Goal: Task Accomplishment & Management: Manage account settings

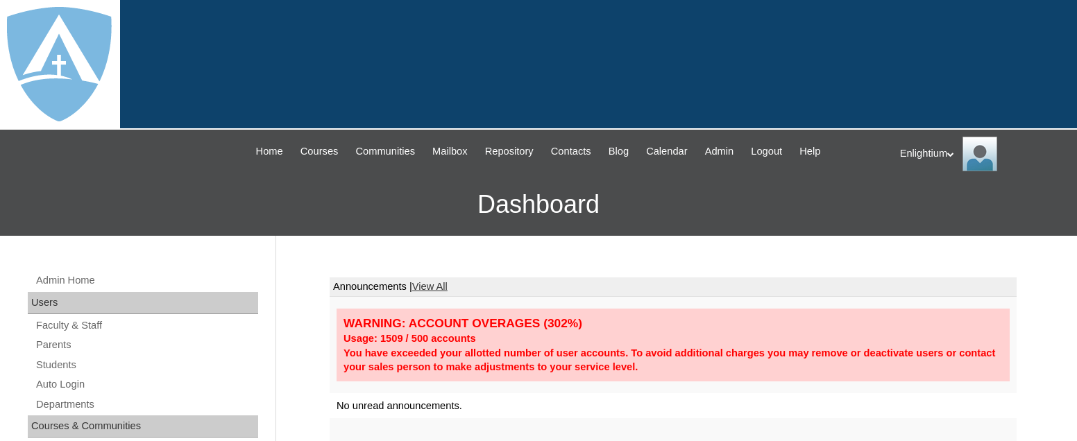
click at [938, 152] on div "Enlightium My Profile My Settings Logout" at bounding box center [981, 154] width 163 height 35
drag, startPoint x: 252, startPoint y: 198, endPoint x: 264, endPoint y: 210, distance: 16.7
click at [252, 198] on h3 "Dashboard" at bounding box center [538, 204] width 1063 height 62
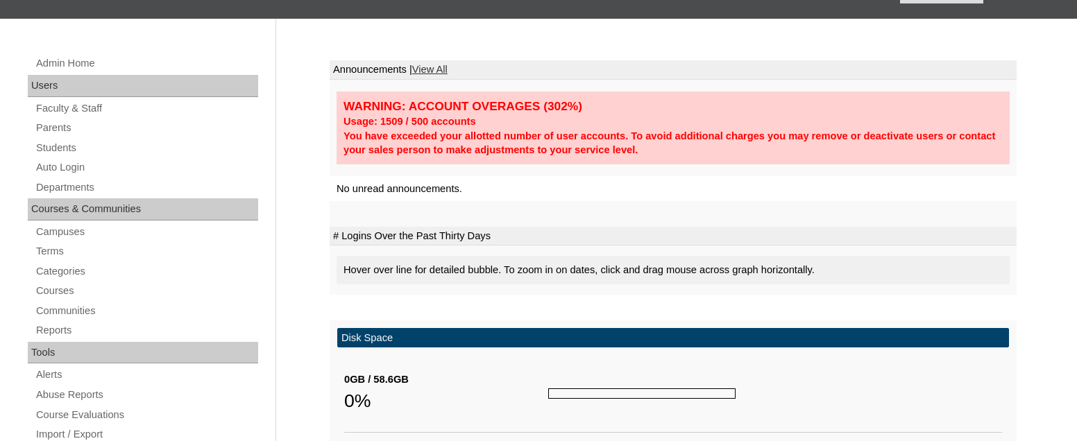
scroll to position [239, 0]
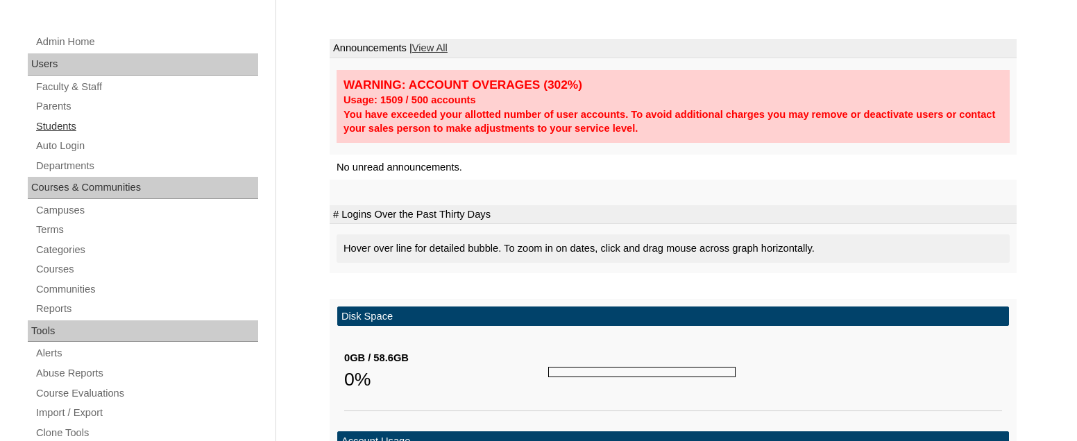
click at [71, 126] on link "Students" at bounding box center [146, 126] width 223 height 17
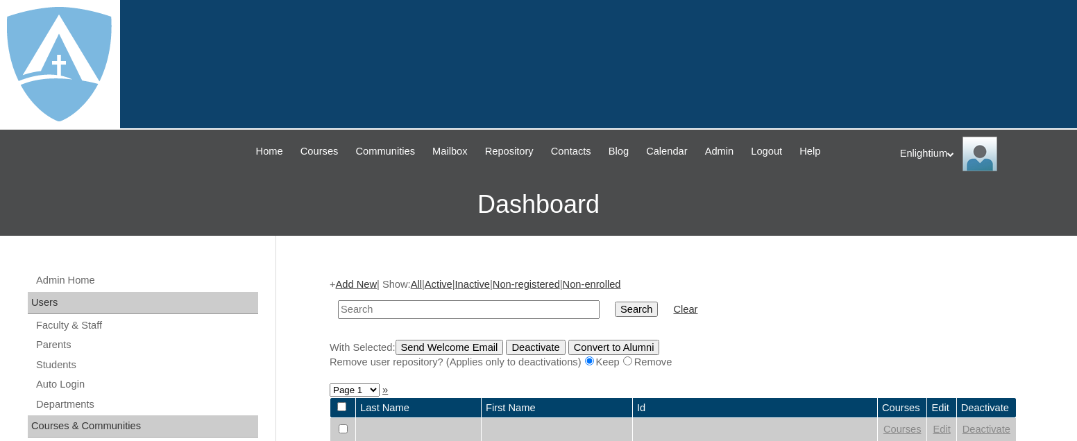
click at [367, 309] on input "text" at bounding box center [469, 309] width 262 height 19
type input "bland"
click at [615, 302] on input "Search" at bounding box center [636, 309] width 43 height 15
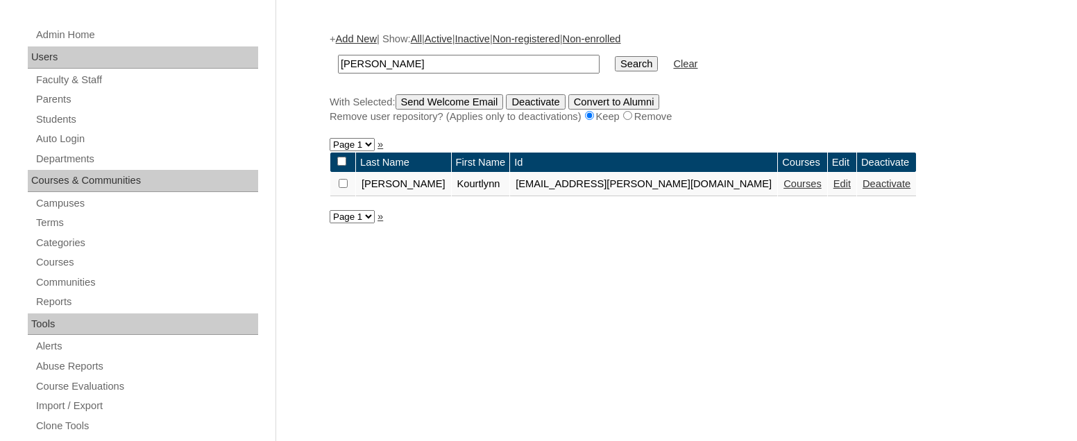
scroll to position [292, 0]
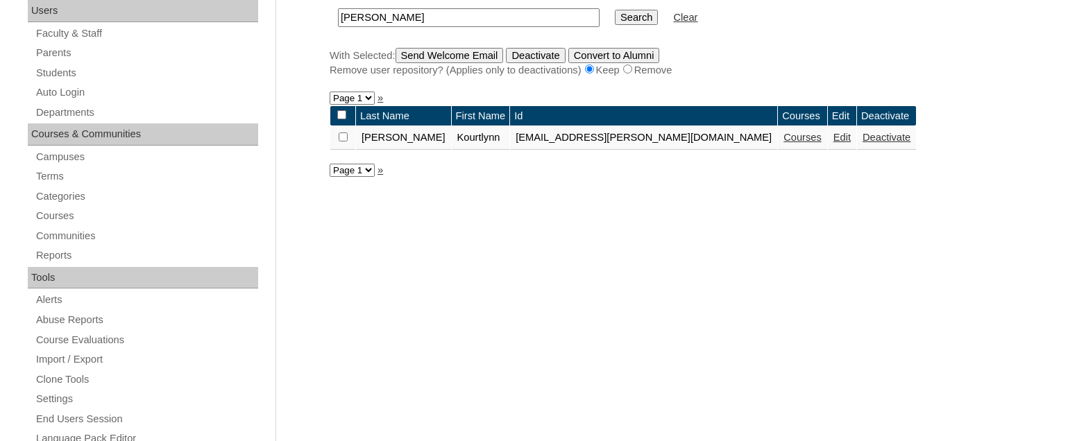
click at [449, 237] on div "+ Add New | Show: All | Active | Inactive | Non-registered | Non-enrolled bland…" at bounding box center [670, 436] width 694 height 929
click at [833, 139] on link "Edit" at bounding box center [841, 137] width 17 height 11
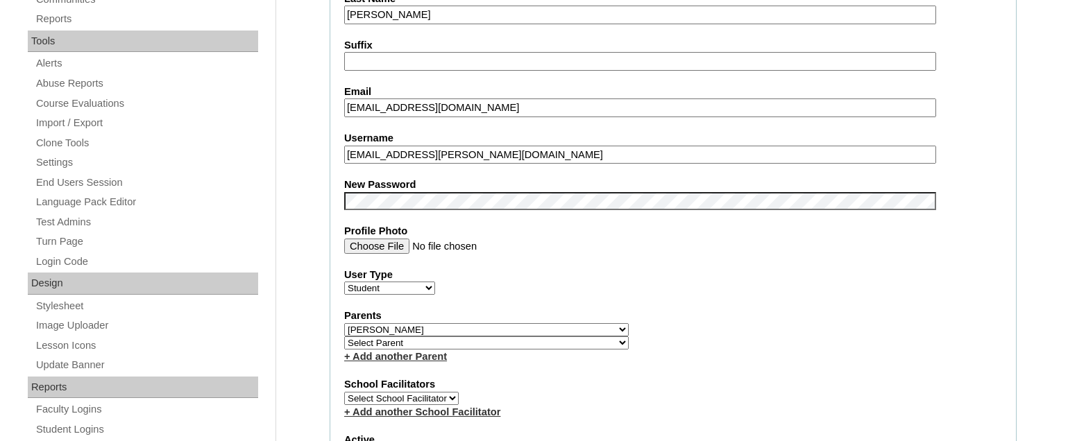
scroll to position [526, 0]
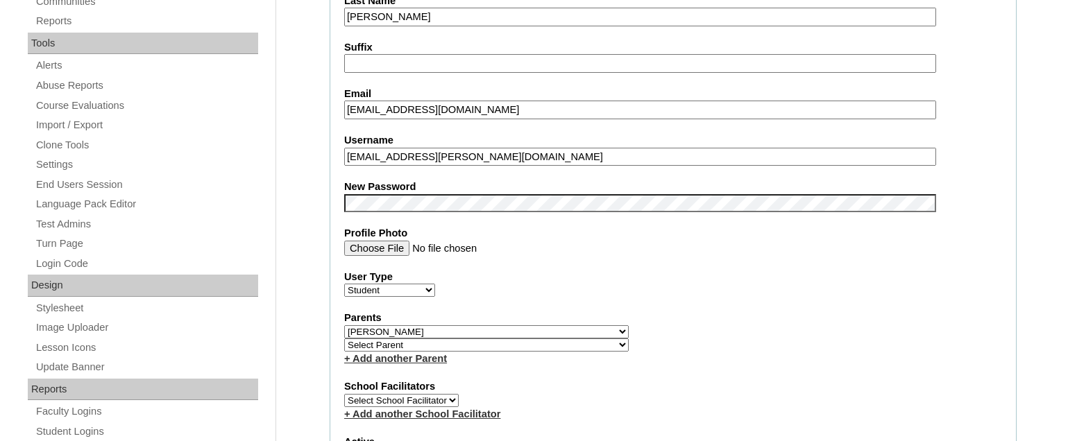
drag, startPoint x: 567, startPoint y: 155, endPoint x: 345, endPoint y: 158, distance: 222.0
click at [343, 158] on fieldset "Account Information User Id 26kourtlynn.bland@enlightiumstudent.com Title First…" at bounding box center [672, 341] width 687 height 1124
click at [560, 296] on div "User Type Faculty Staff Student Parents School Facilitators" at bounding box center [673, 284] width 658 height 28
click at [622, 363] on div "+ Add another Parent" at bounding box center [673, 359] width 658 height 15
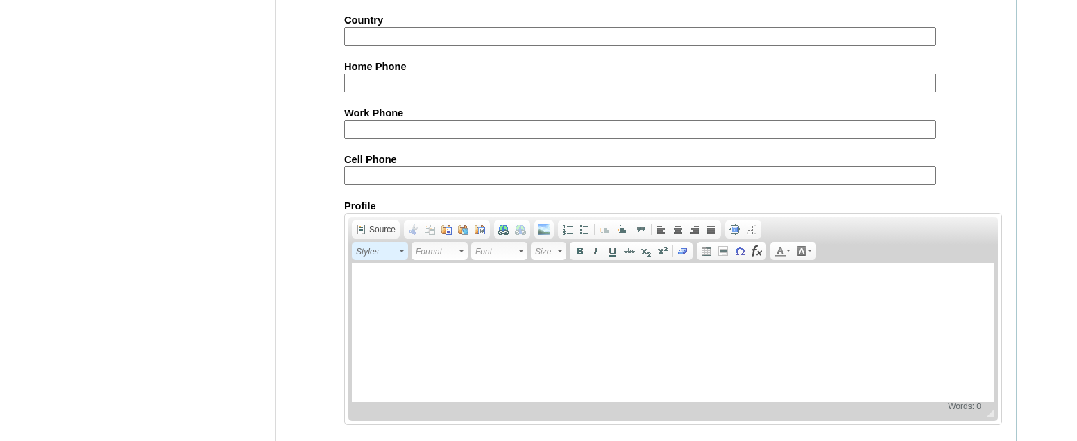
scroll to position [1749, 0]
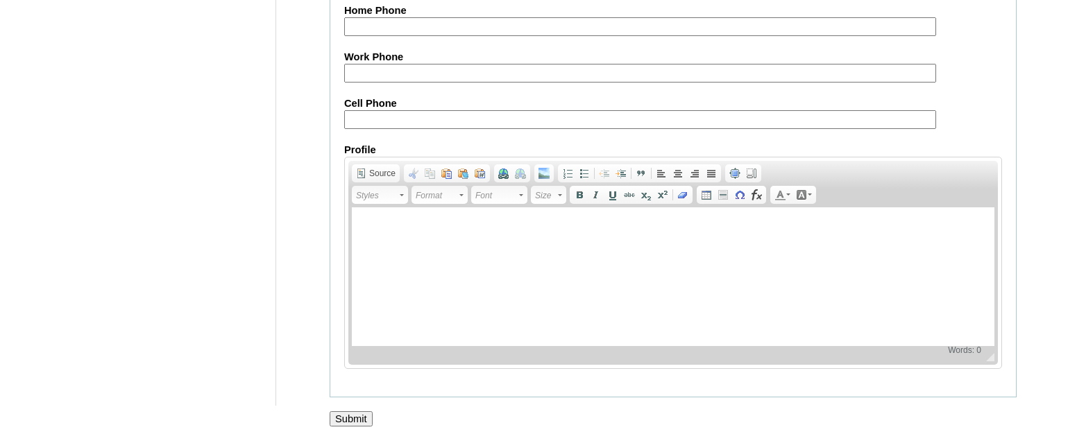
click at [348, 419] on input "Submit" at bounding box center [350, 418] width 43 height 15
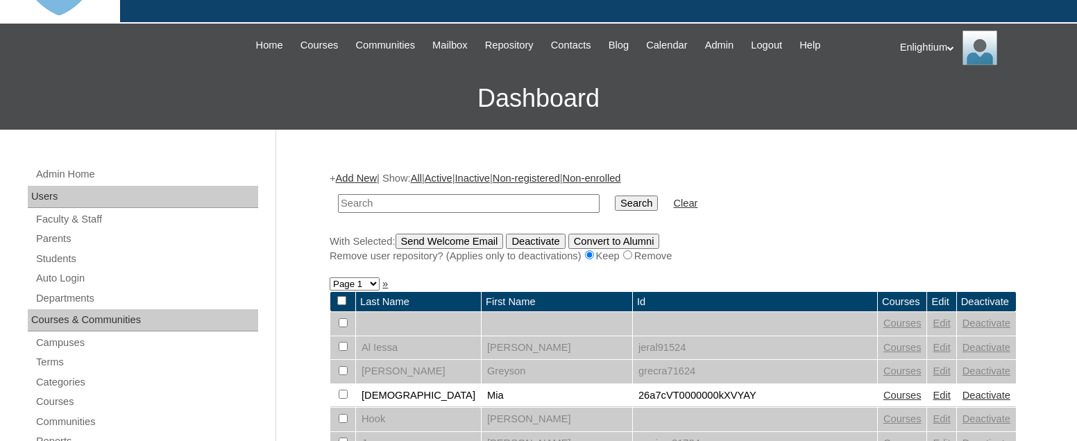
scroll to position [119, 0]
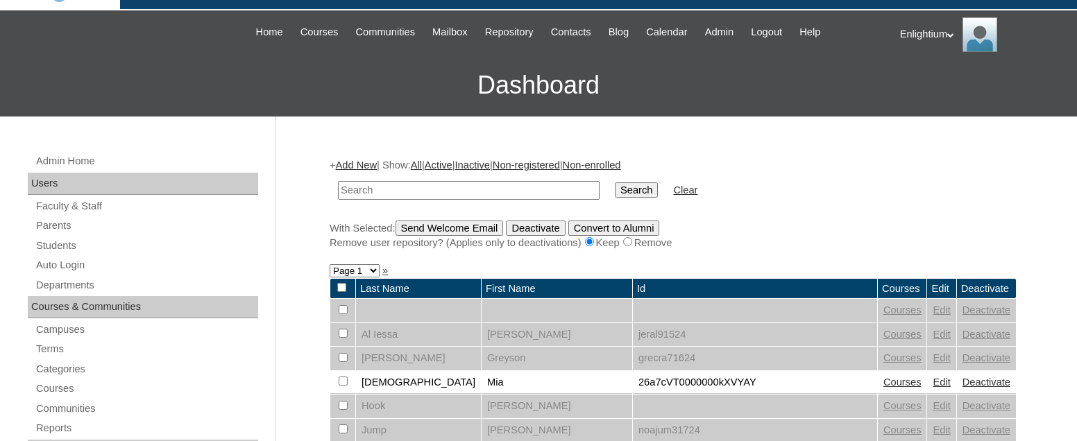
click at [954, 35] on icon at bounding box center [950, 35] width 7 height 5
click at [939, 85] on span "Logout" at bounding box center [925, 88] width 28 height 10
